Goal: Navigation & Orientation: Find specific page/section

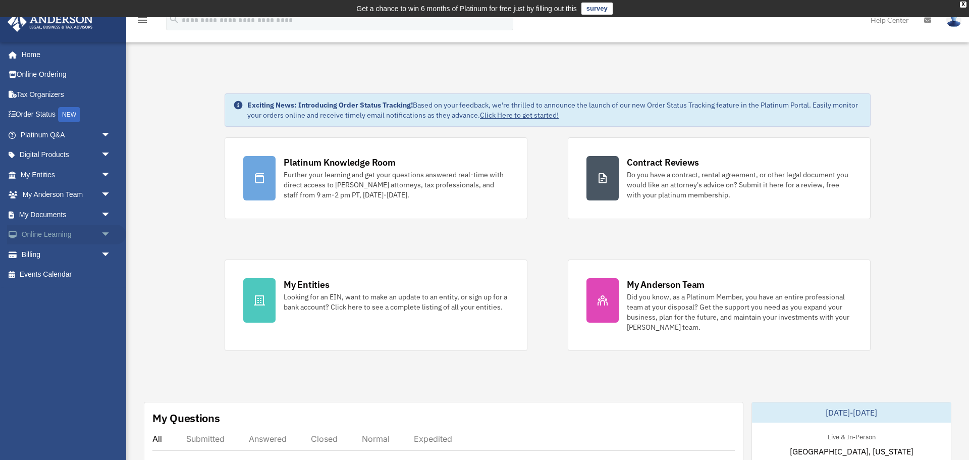
click at [103, 231] on span "arrow_drop_down" at bounding box center [111, 235] width 20 height 21
click at [105, 211] on span "arrow_drop_down" at bounding box center [111, 214] width 20 height 21
click at [38, 230] on link "Box" at bounding box center [70, 235] width 112 height 20
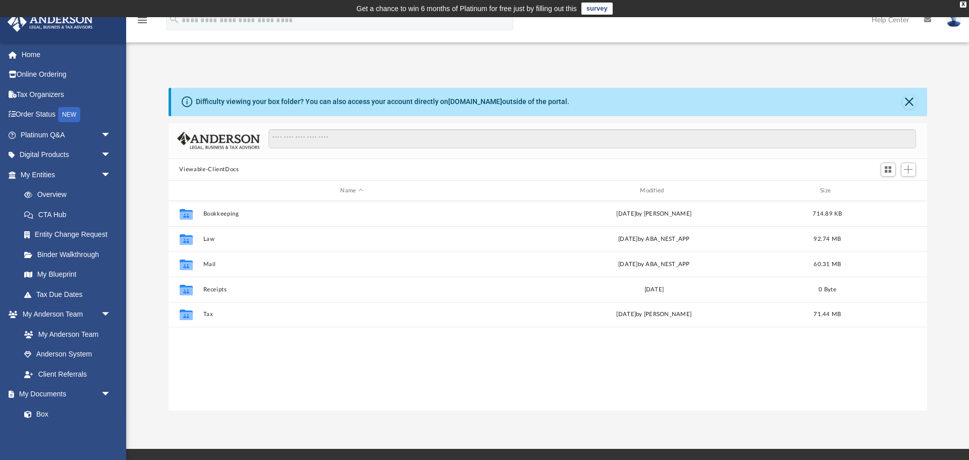
scroll to position [230, 759]
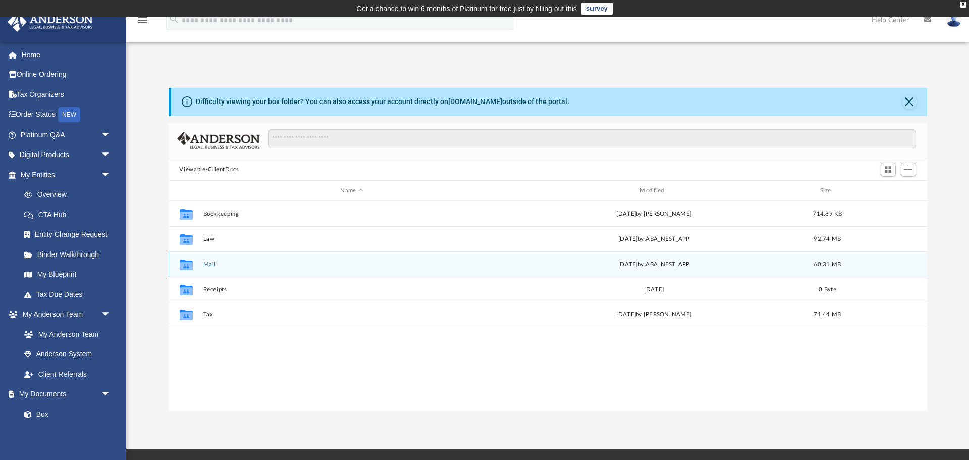
click at [209, 265] on button "Mail" at bounding box center [352, 264] width 298 height 7
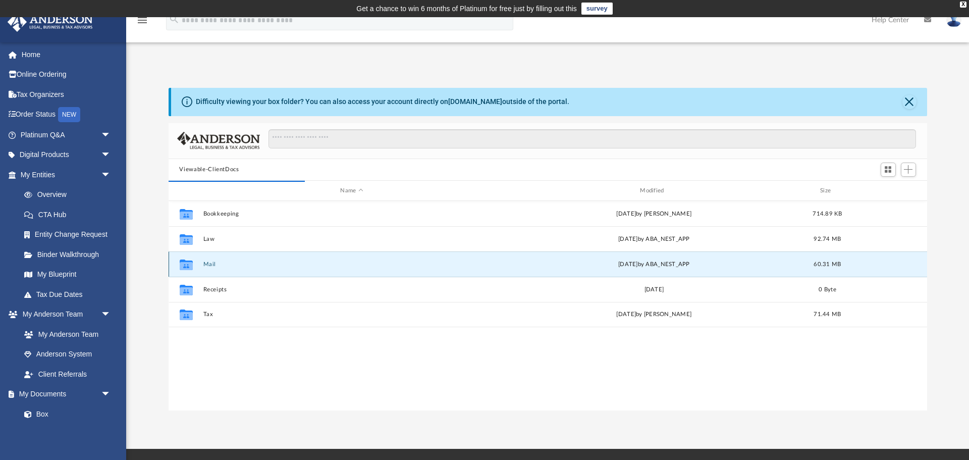
click at [193, 263] on icon "Collaborated Folder" at bounding box center [186, 264] width 16 height 16
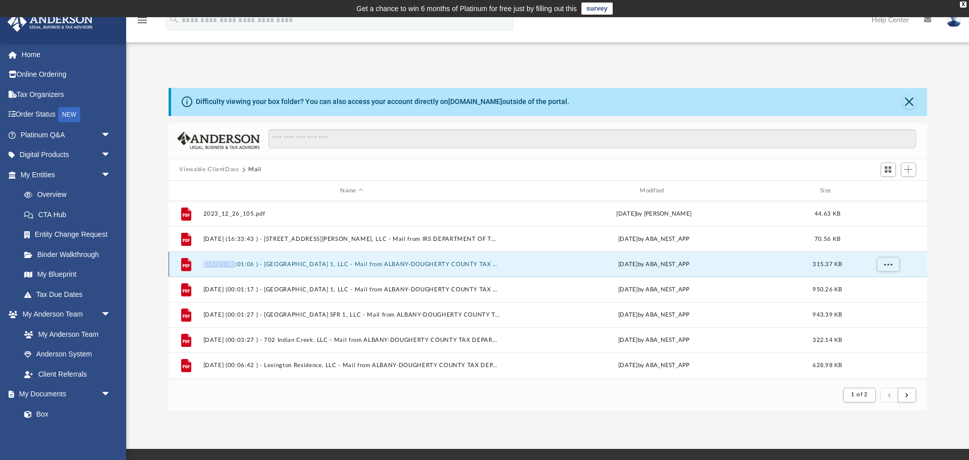
scroll to position [198, 759]
click at [361, 189] on span "Name" at bounding box center [361, 191] width 4 height 4
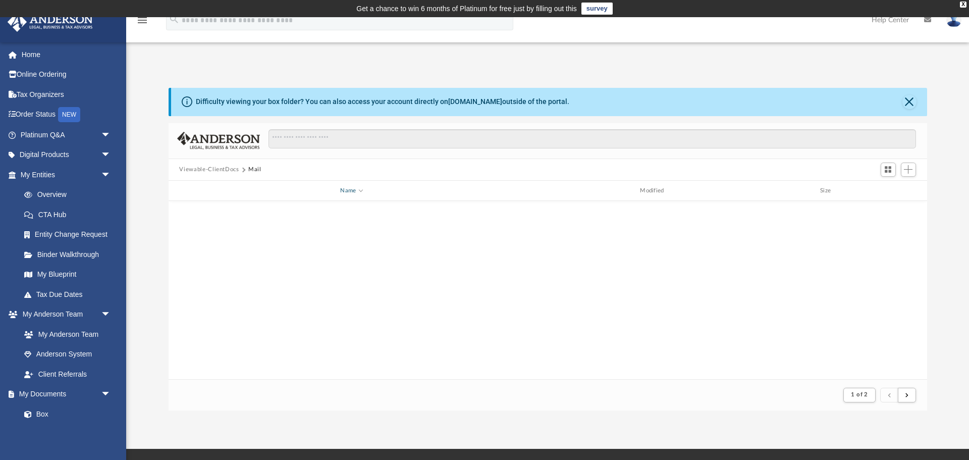
scroll to position [1084, 0]
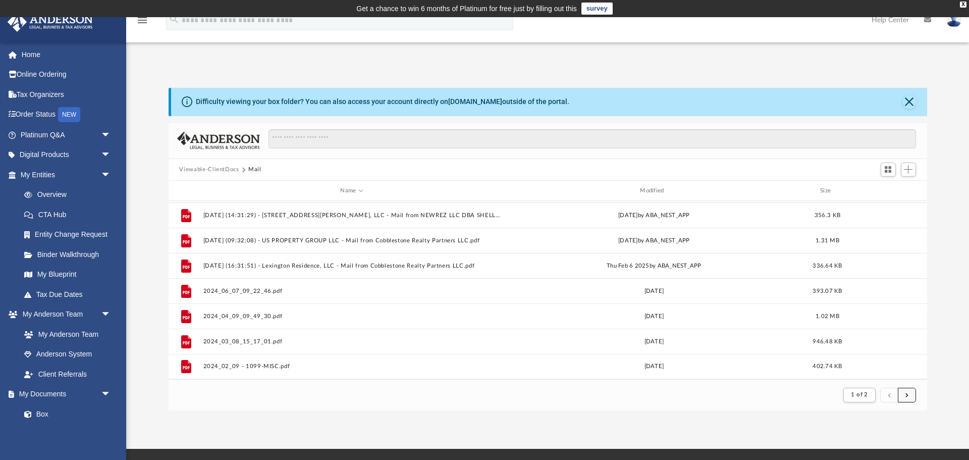
click at [908, 396] on button "submit" at bounding box center [907, 395] width 18 height 15
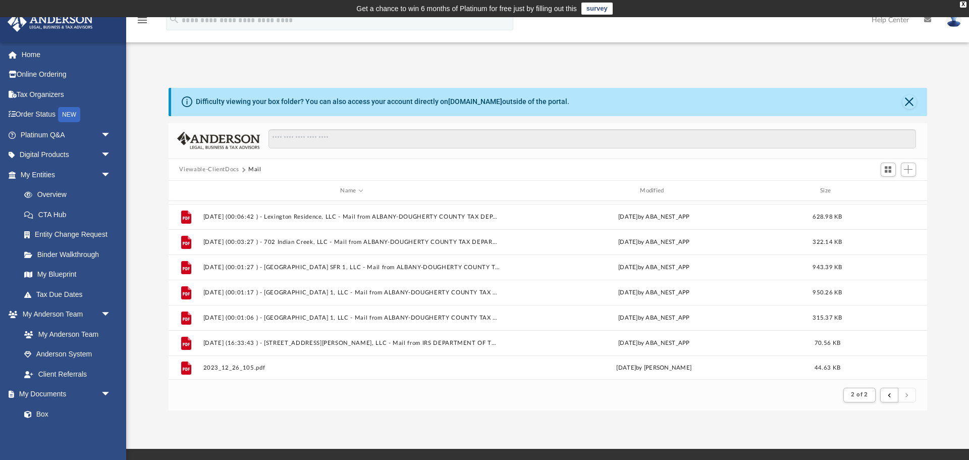
scroll to position [756, 0]
click at [891, 396] on span "submit" at bounding box center [889, 395] width 3 height 6
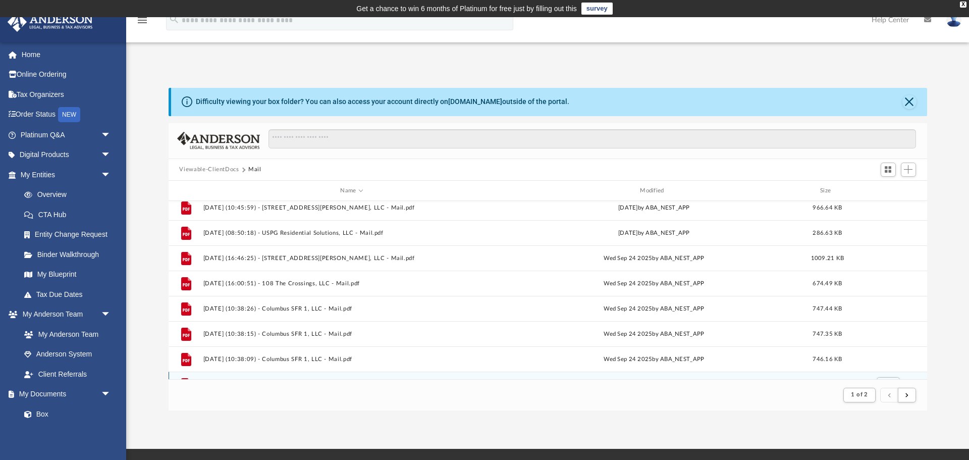
scroll to position [0, 0]
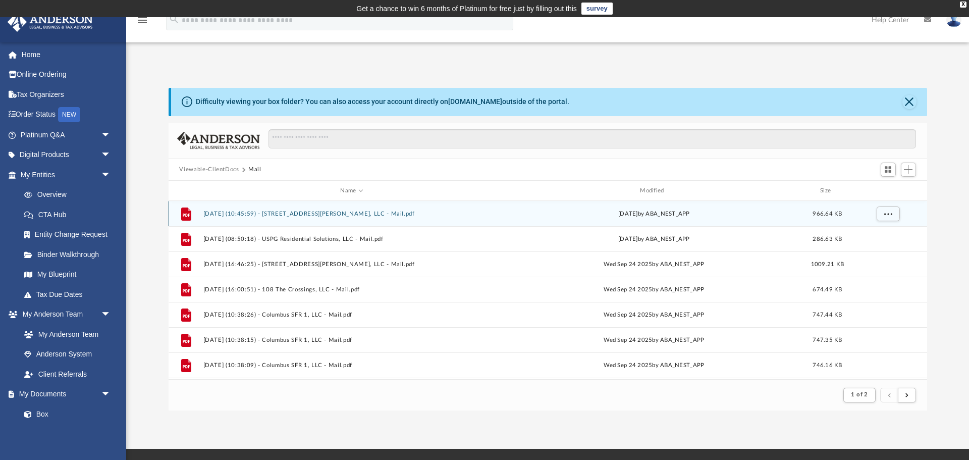
click at [352, 213] on button "2025.09.25 (10:45:59) - 615 Fulton Ave, LLC - Mail.pdf" at bounding box center [352, 214] width 298 height 7
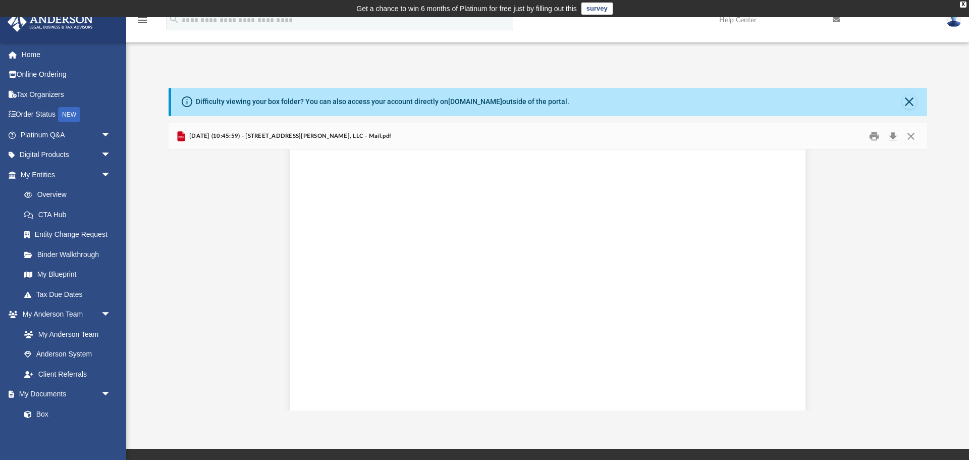
scroll to position [2406, 0]
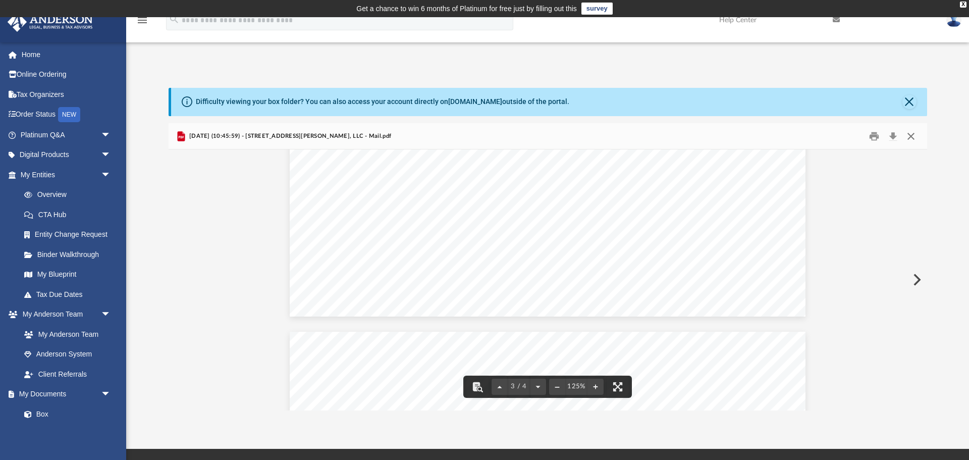
click at [909, 135] on button "Close" at bounding box center [911, 136] width 18 height 16
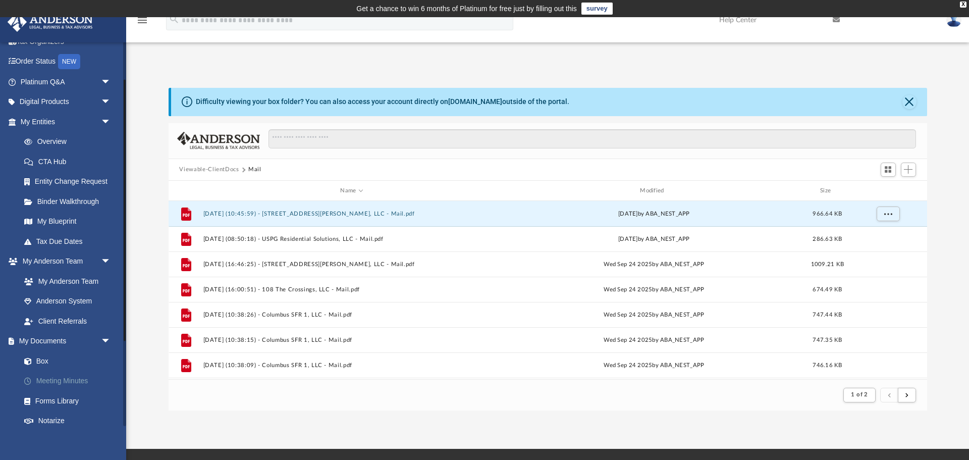
scroll to position [67, 0]
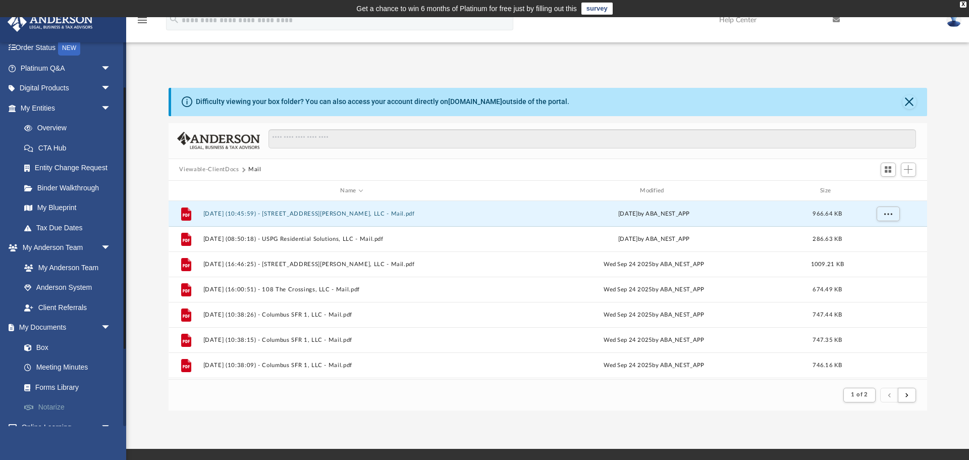
click at [56, 408] on link "Notarize" at bounding box center [70, 407] width 112 height 20
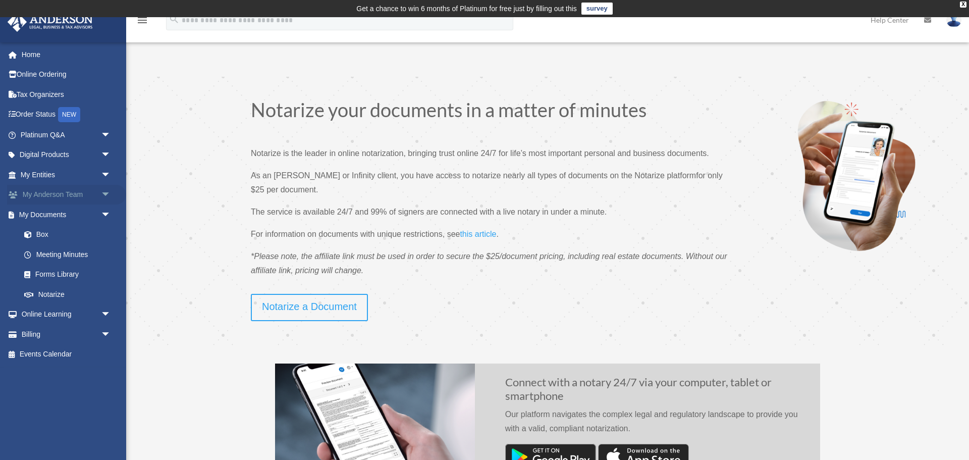
click at [48, 191] on link "My Anderson Team arrow_drop_down" at bounding box center [66, 195] width 119 height 20
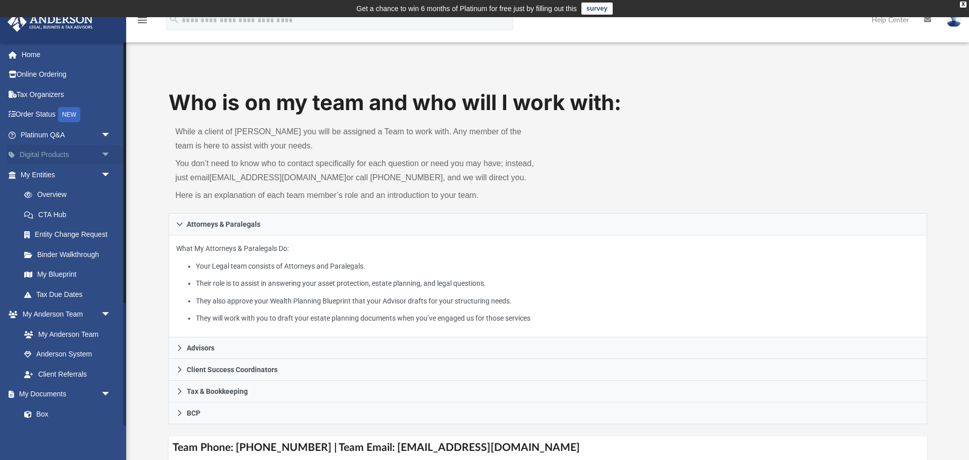
click at [105, 153] on span "arrow_drop_down" at bounding box center [111, 155] width 20 height 21
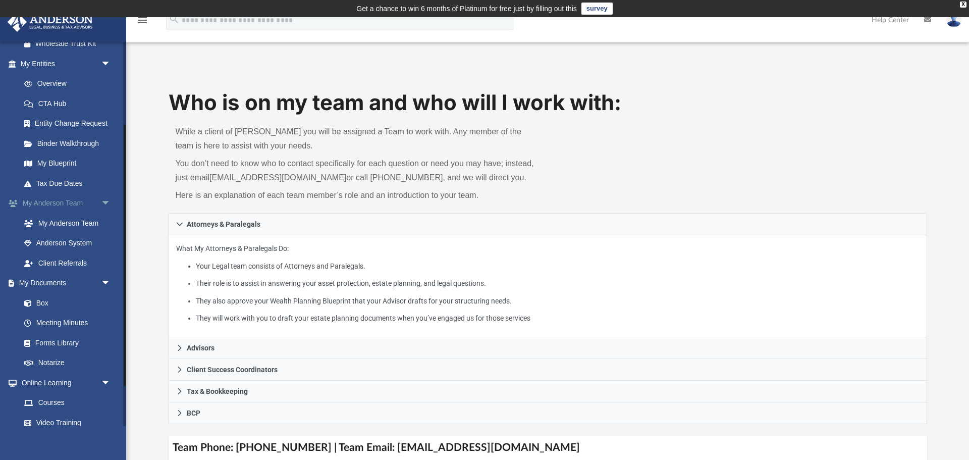
scroll to position [205, 0]
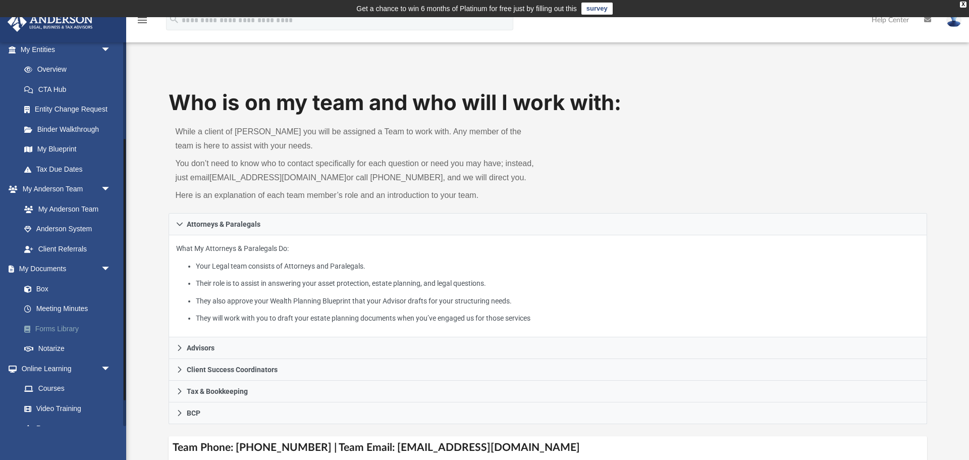
click at [65, 328] on link "Forms Library" at bounding box center [70, 329] width 112 height 20
